Goal: Use online tool/utility: Utilize a website feature to perform a specific function

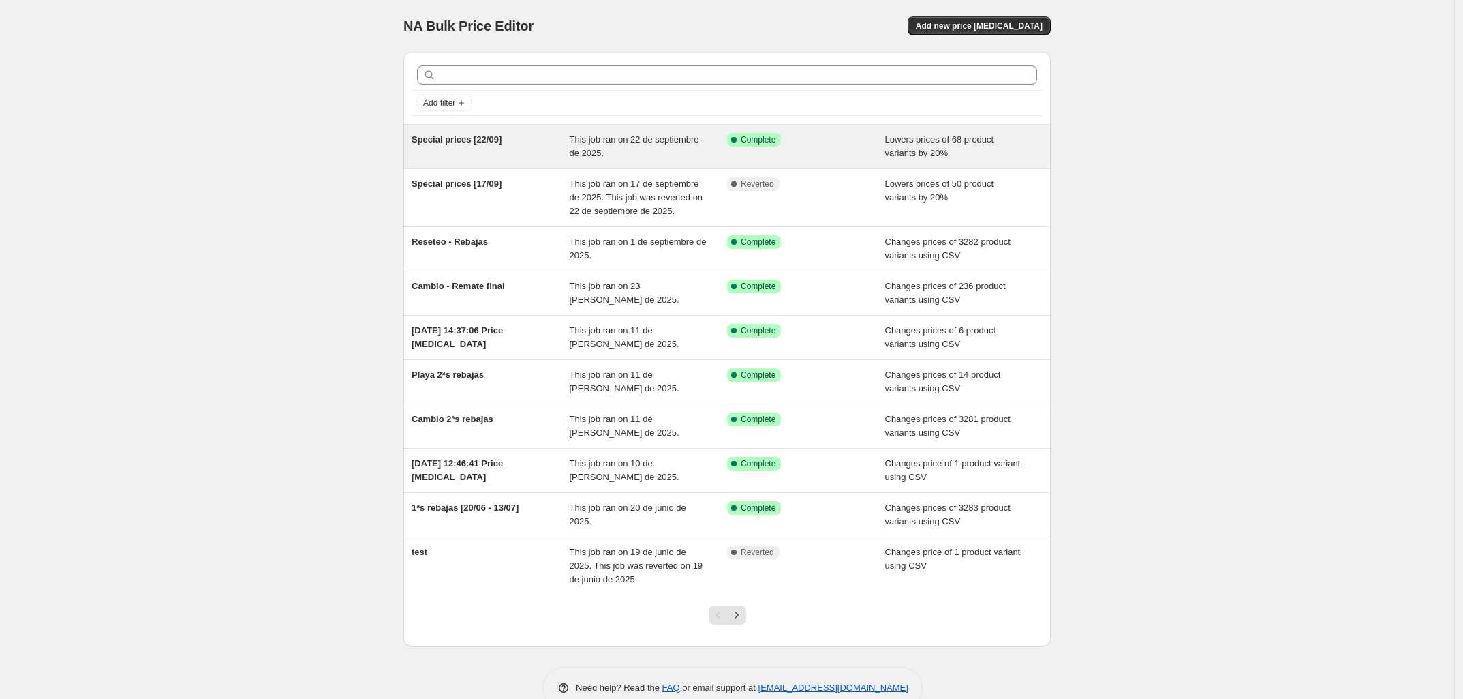
click at [850, 144] on div "Success Complete Complete" at bounding box center [796, 140] width 138 height 14
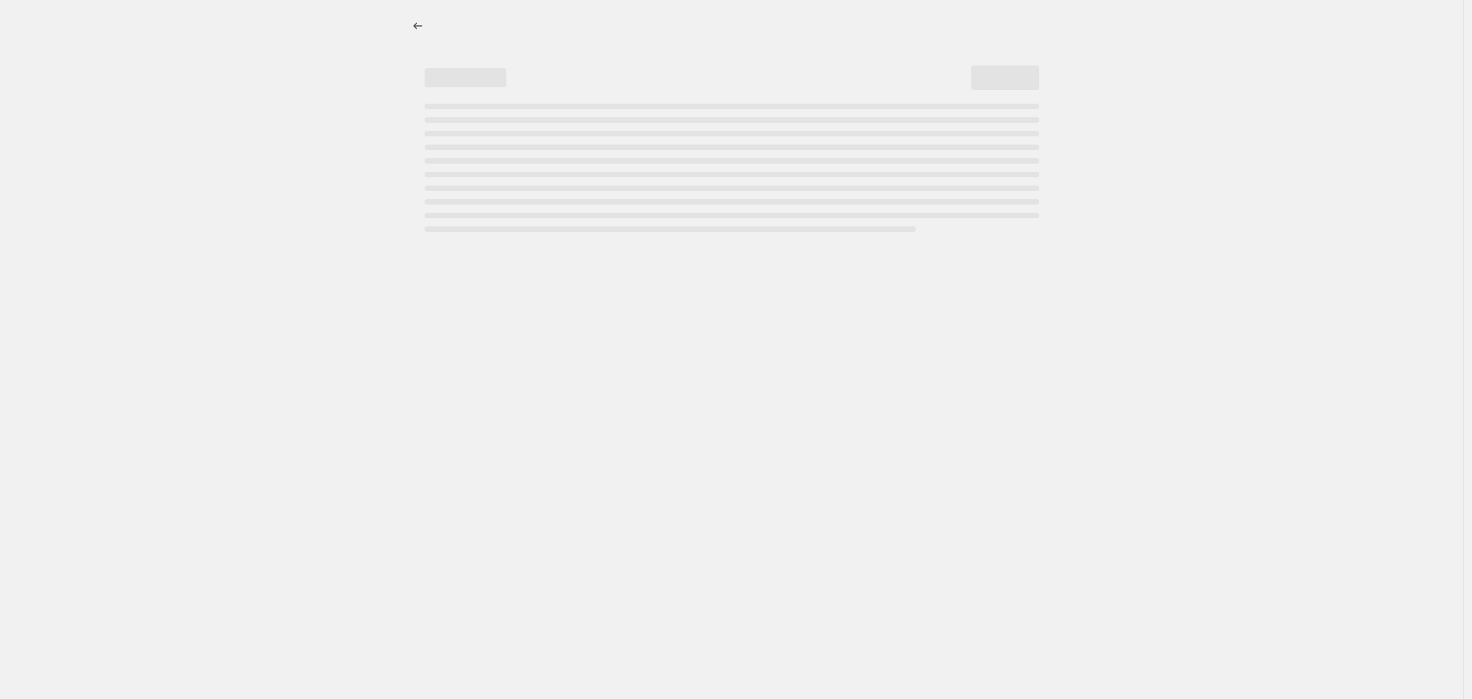
select select "percentage"
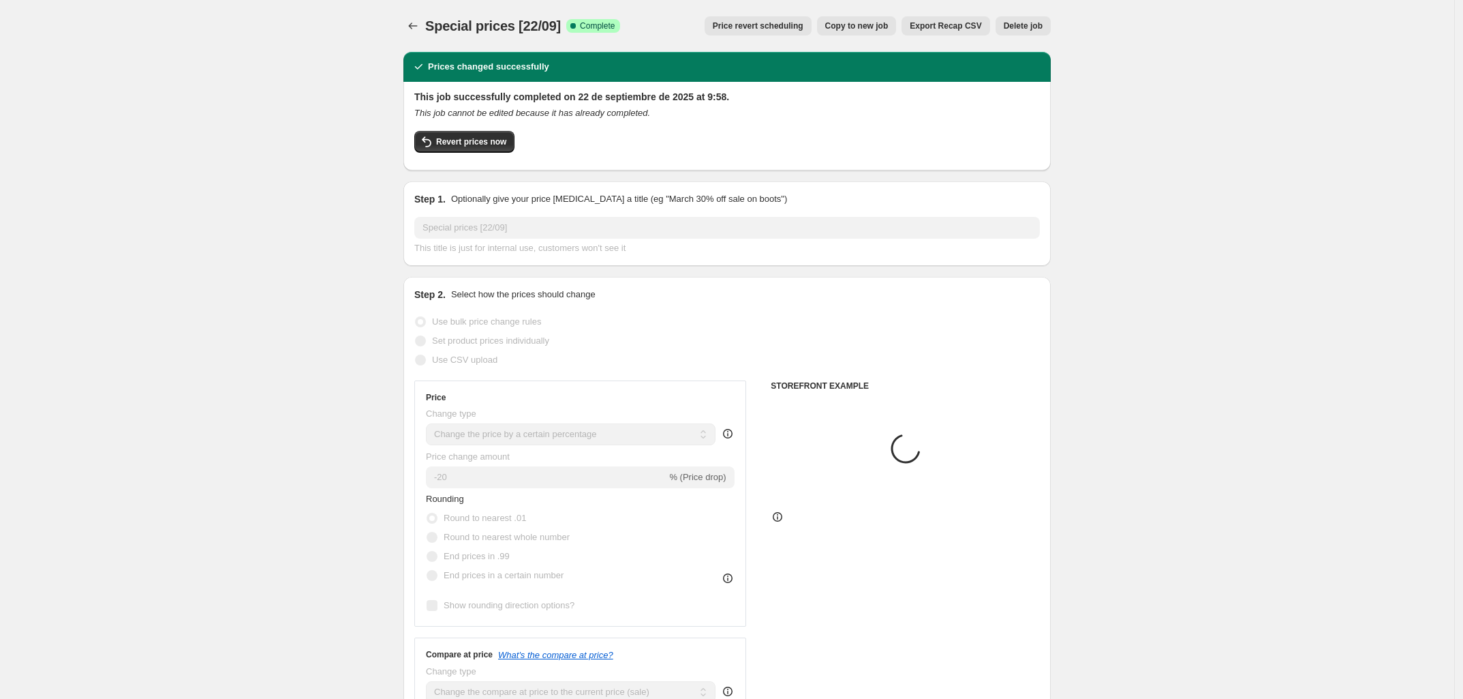
select select "tag"
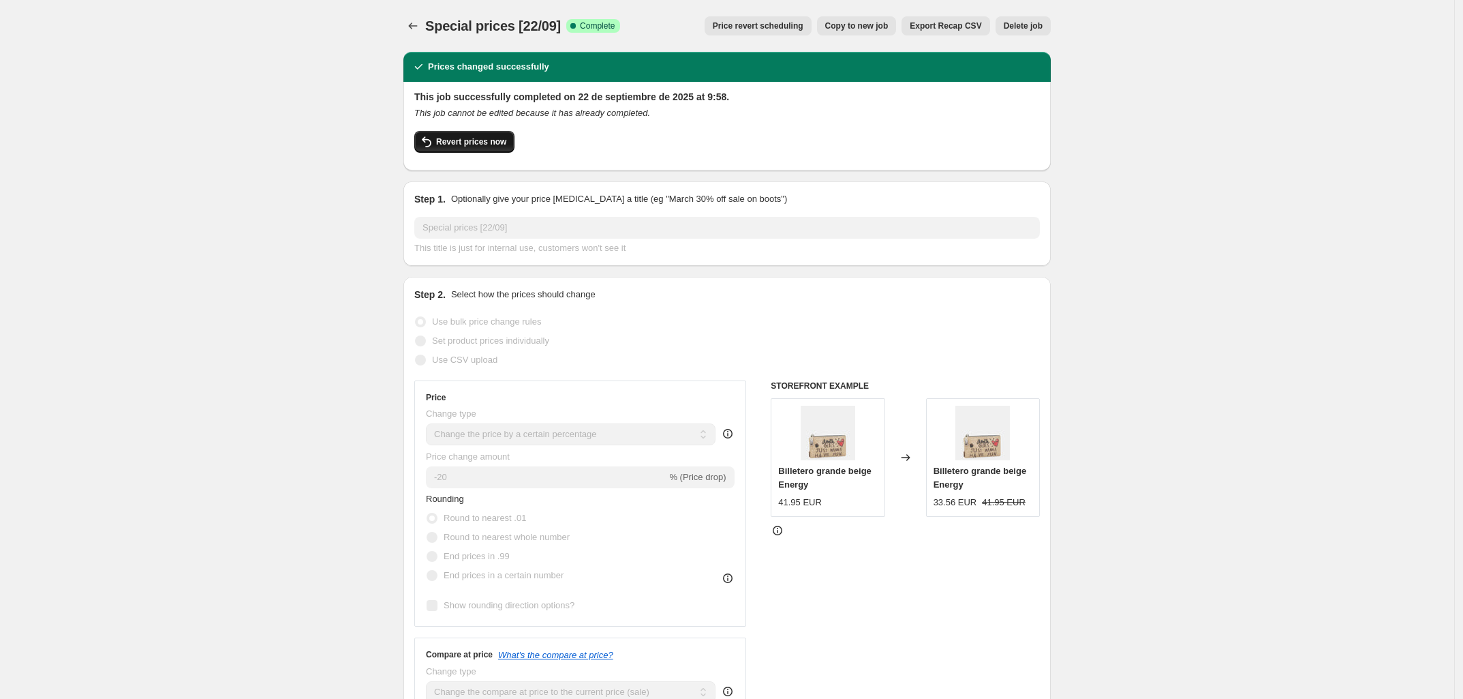
click at [434, 147] on icon "button" at bounding box center [427, 142] width 16 height 16
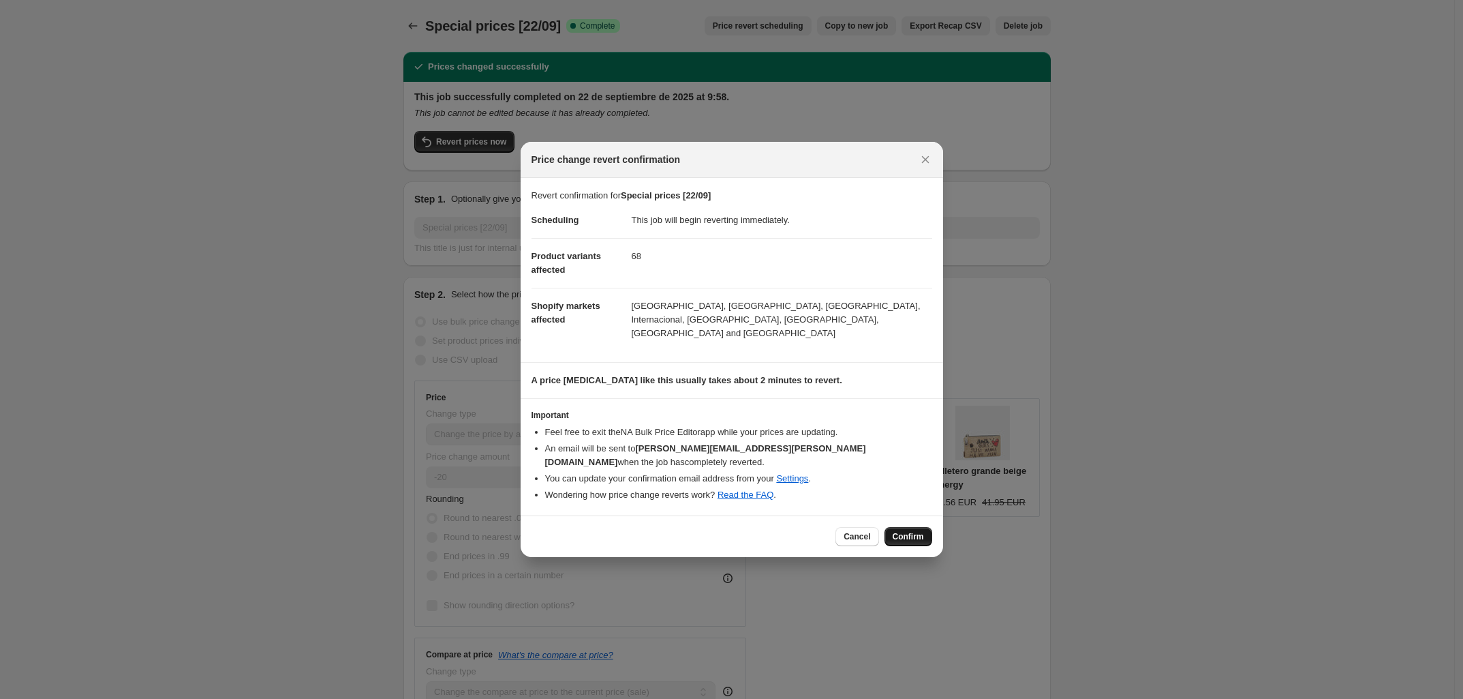
click at [909, 531] on span "Confirm" at bounding box center [908, 536] width 31 height 11
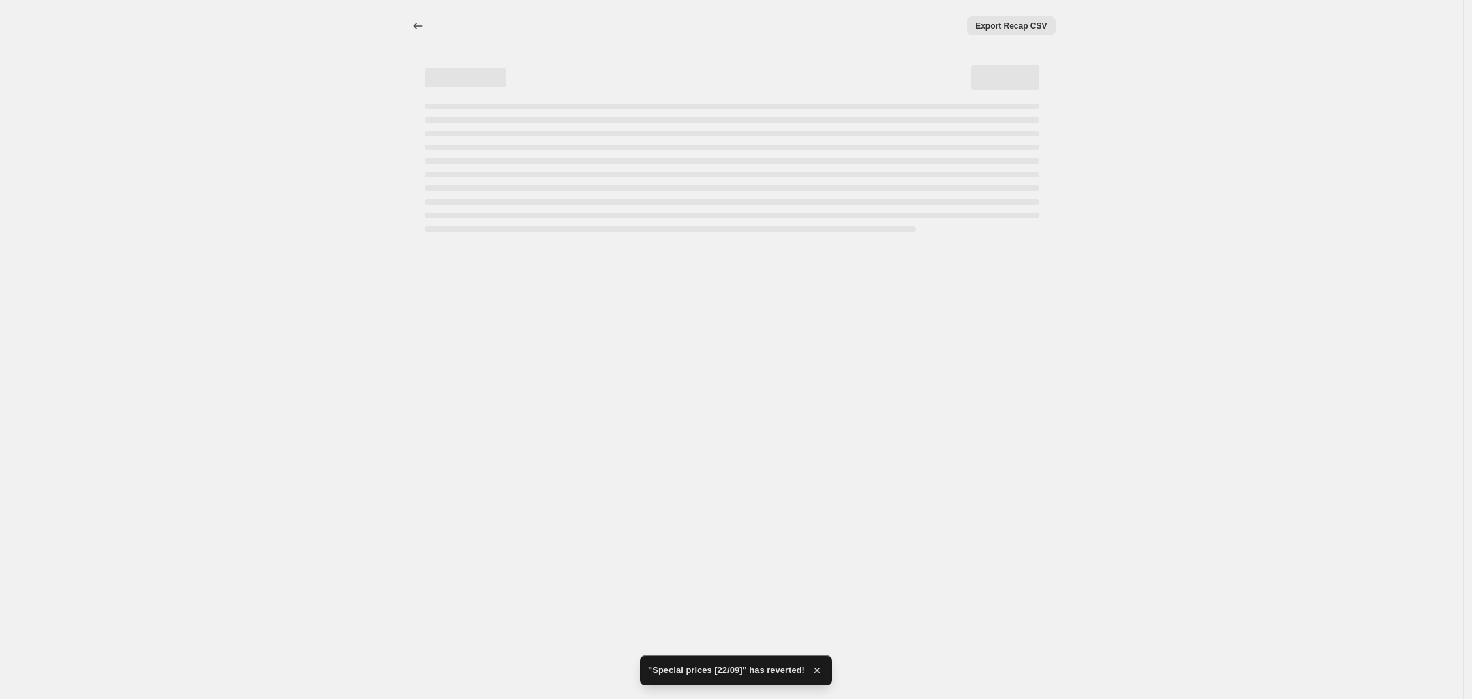
select select "percentage"
select select "tag"
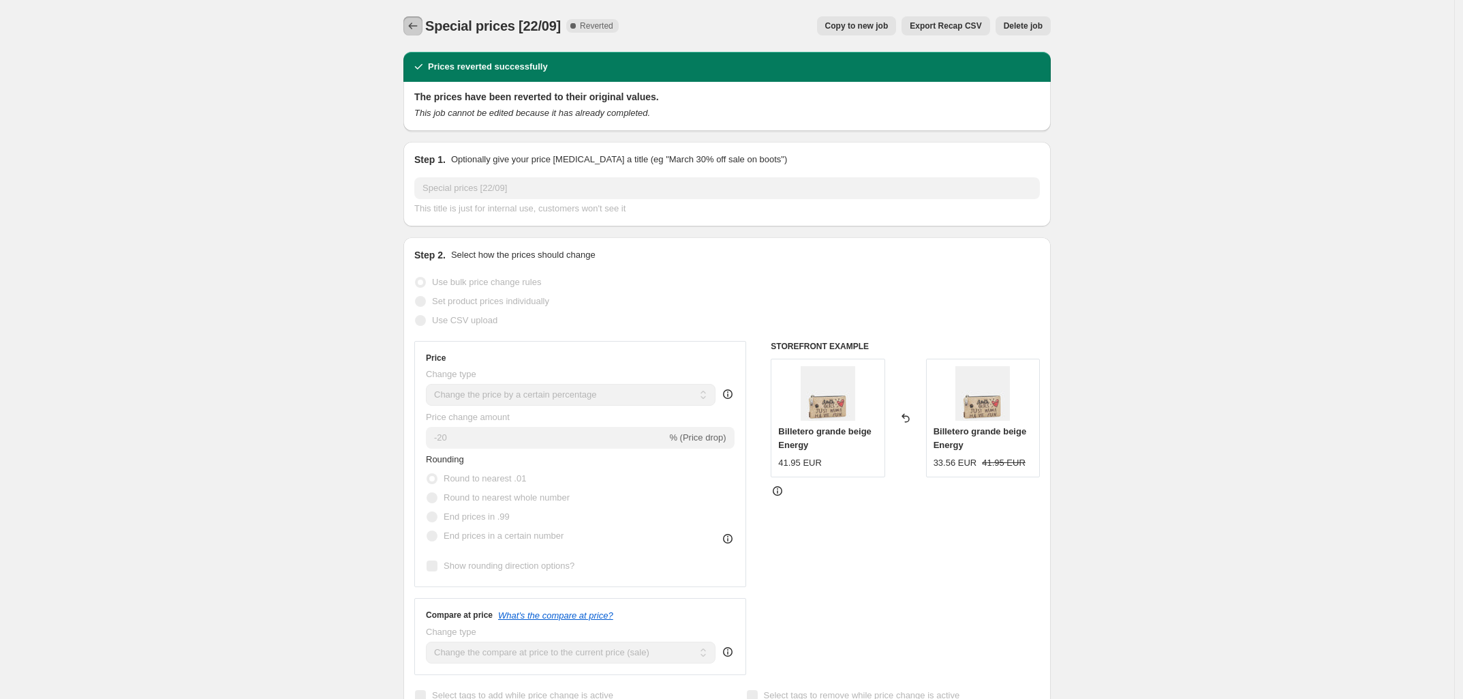
click at [413, 25] on icon "Price change jobs" at bounding box center [413, 26] width 14 height 14
